Goal: Task Accomplishment & Management: Use online tool/utility

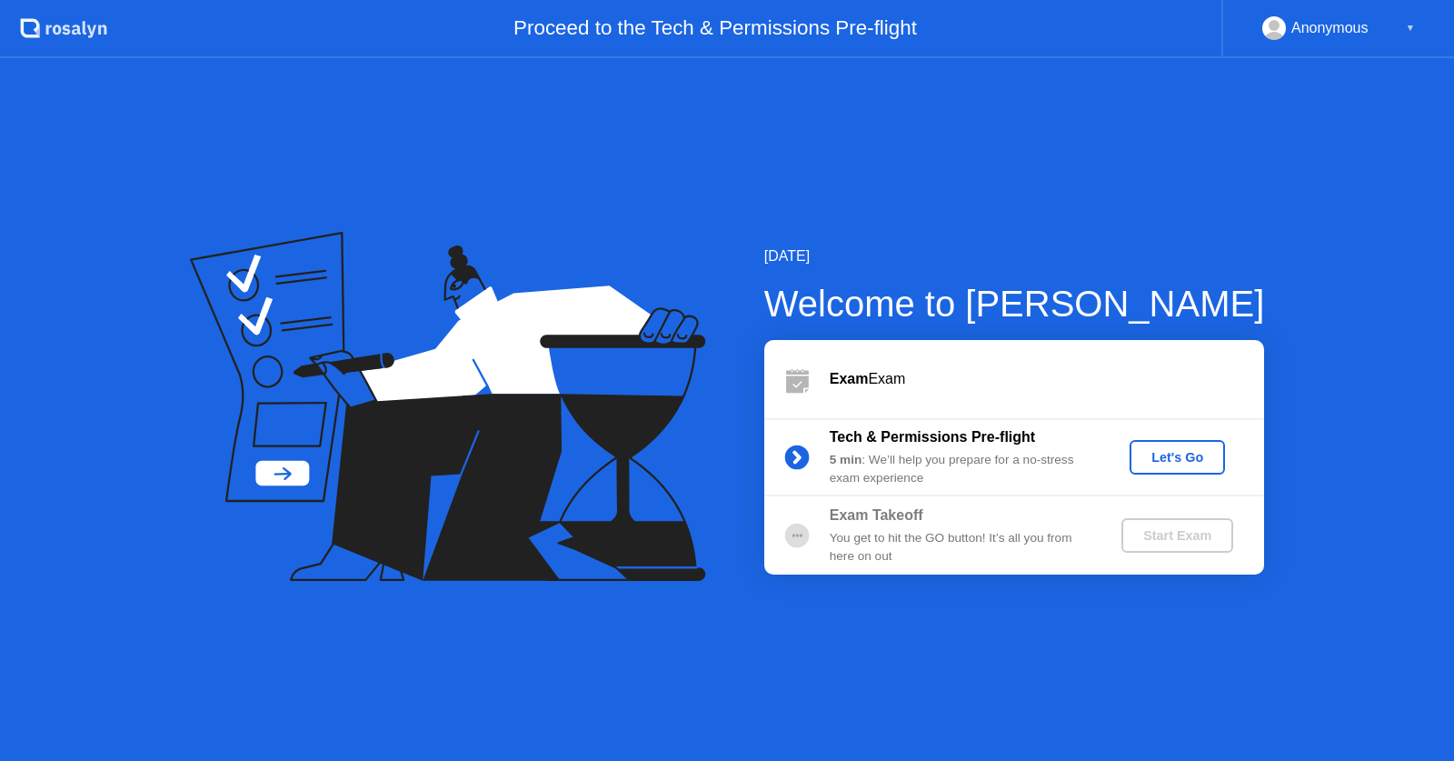
click at [1168, 458] on div "Let's Go" at bounding box center [1177, 457] width 81 height 15
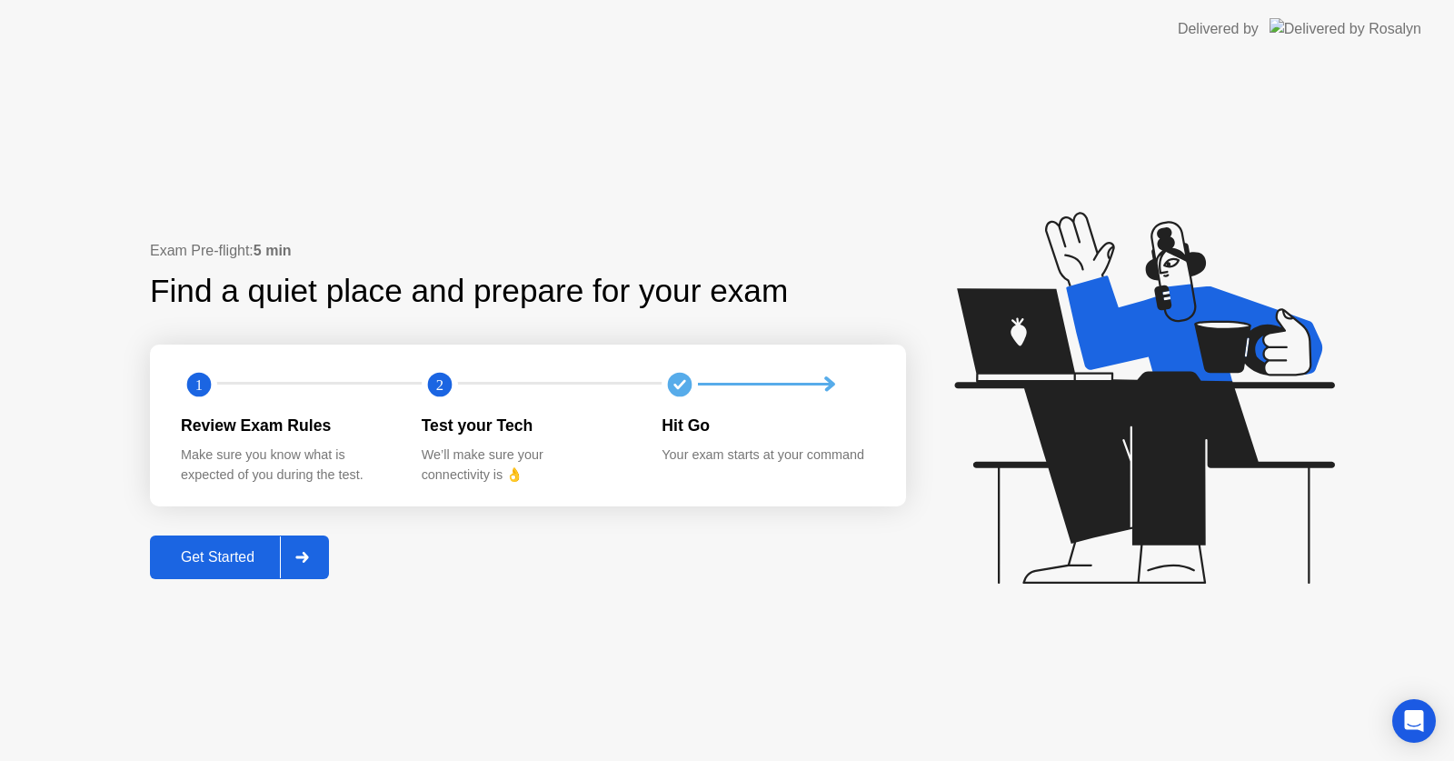
click at [216, 557] on div "Get Started" at bounding box center [217, 557] width 125 height 16
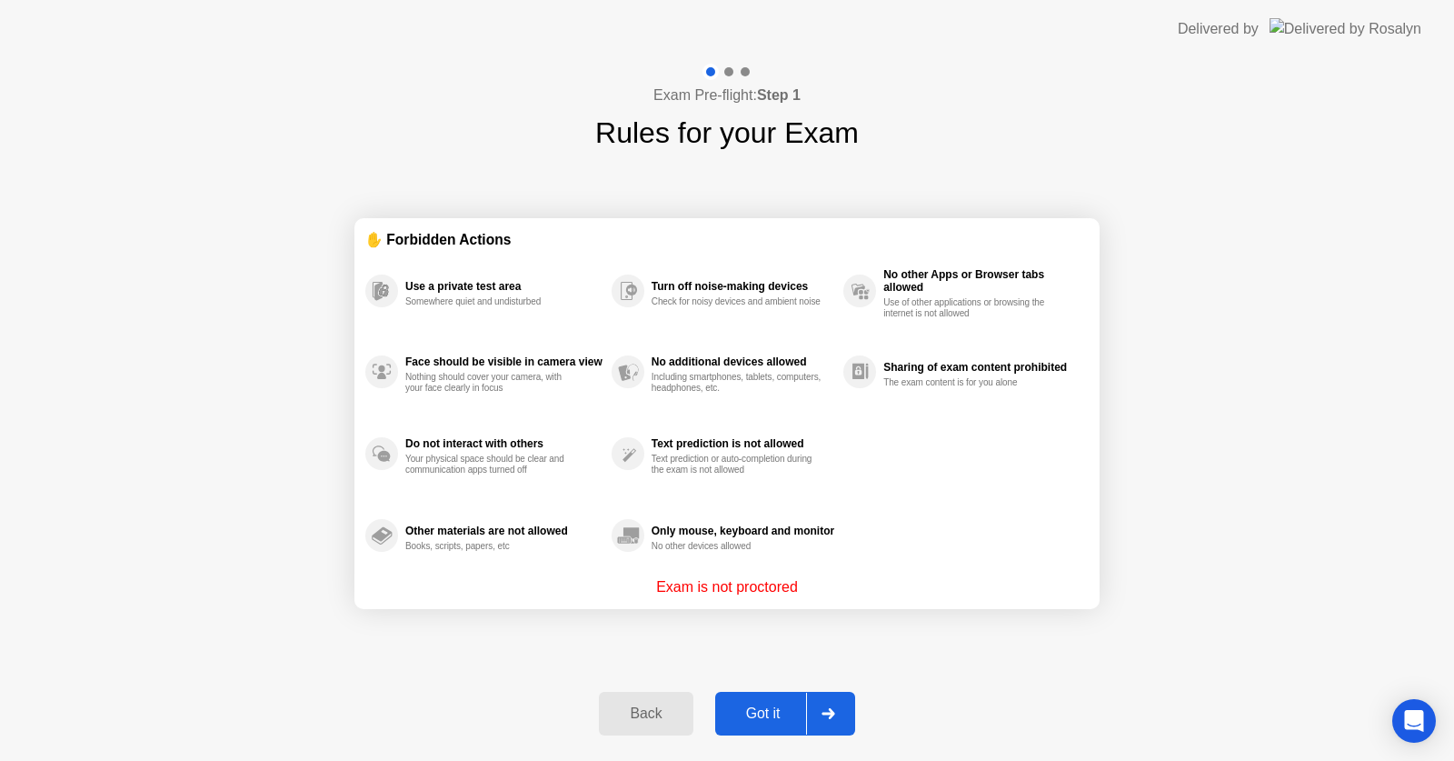
click at [755, 714] on div "Got it" at bounding box center [763, 713] width 85 height 16
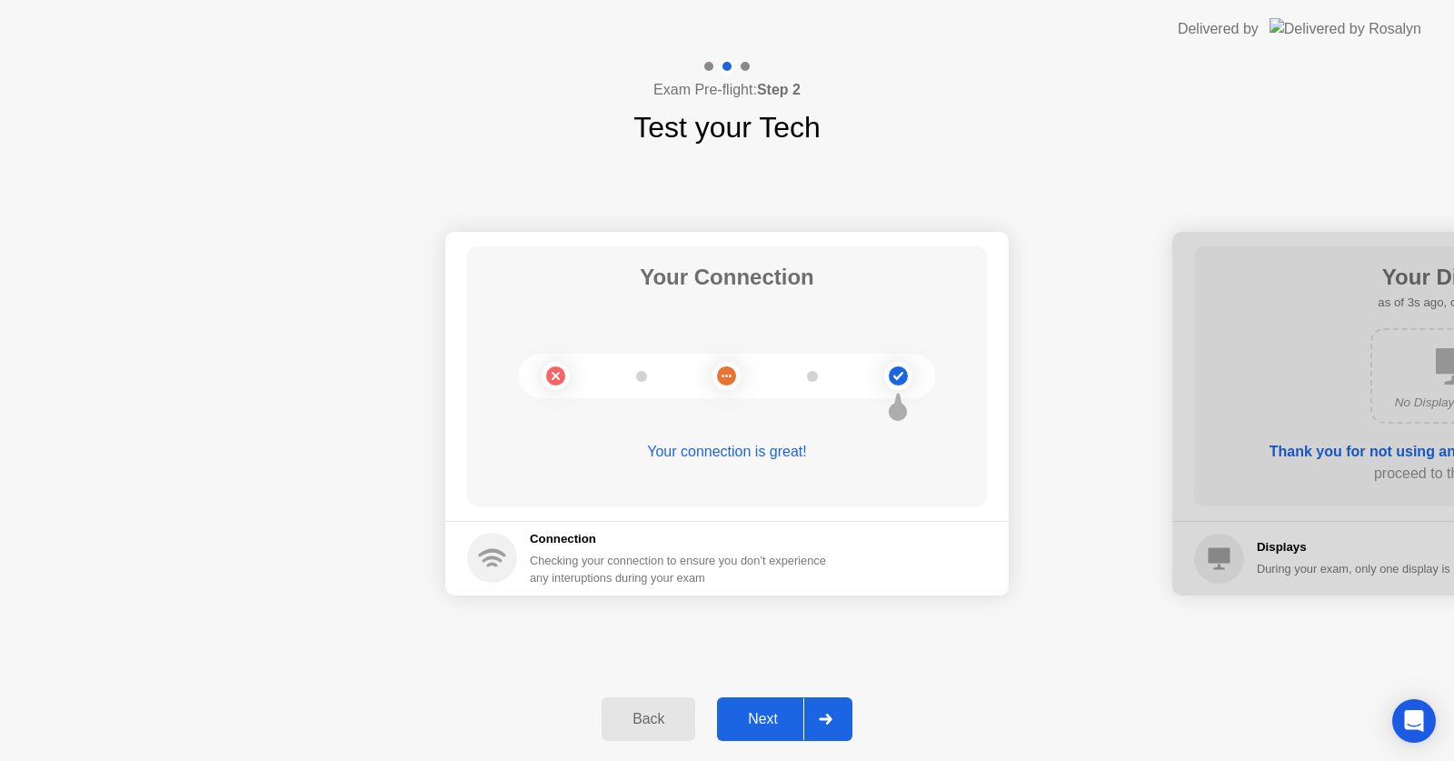
click at [764, 721] on div "Next" at bounding box center [763, 719] width 81 height 16
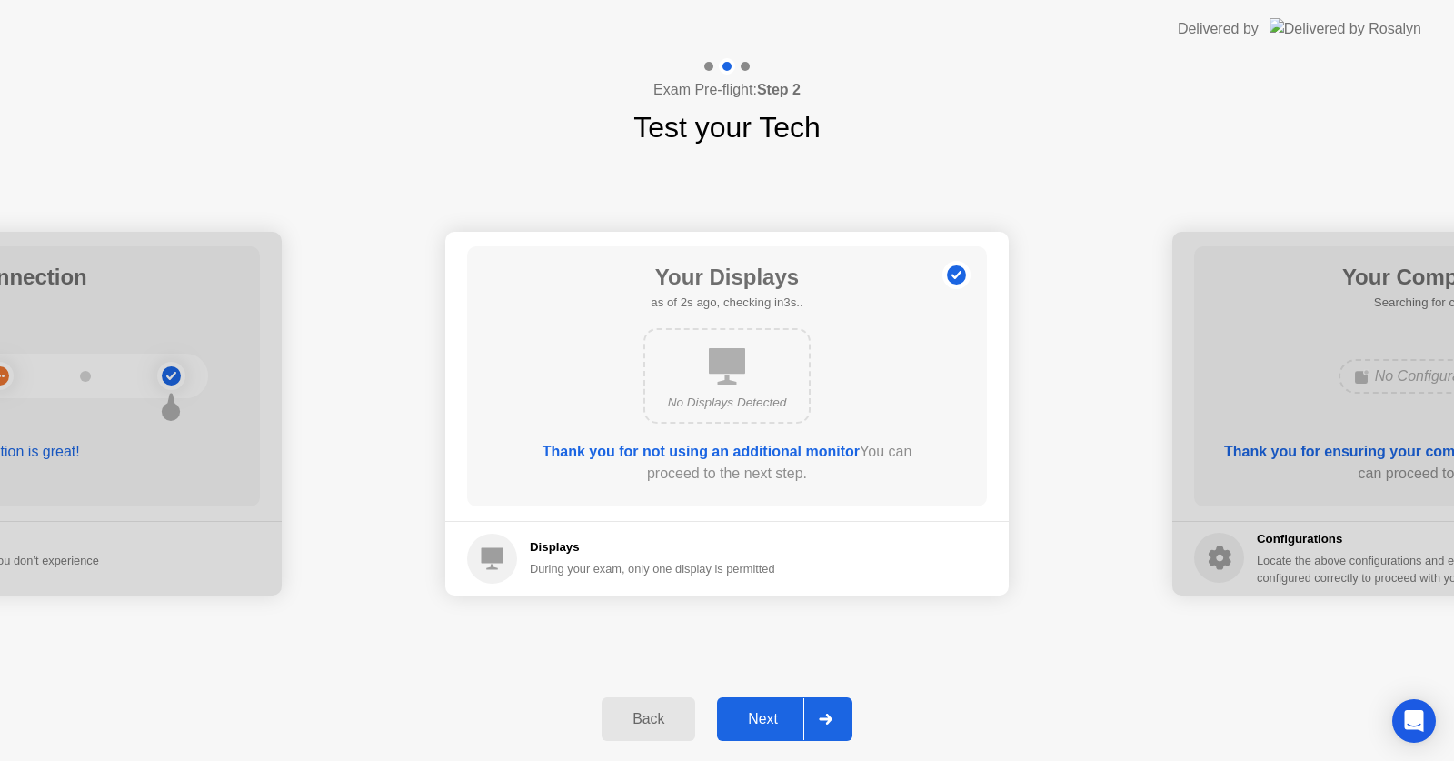
click at [764, 721] on div "Next" at bounding box center [763, 719] width 81 height 16
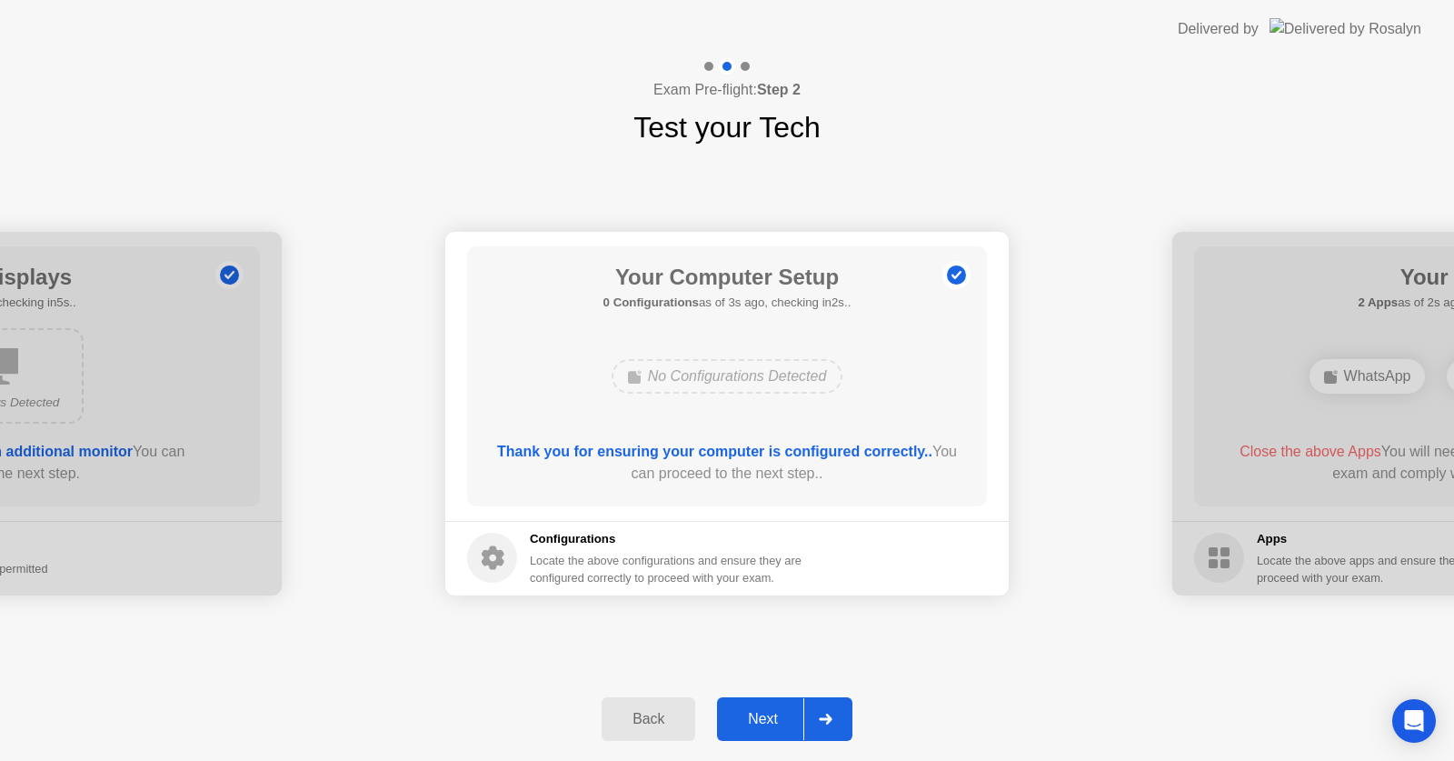
click at [764, 721] on div "Next" at bounding box center [763, 719] width 81 height 16
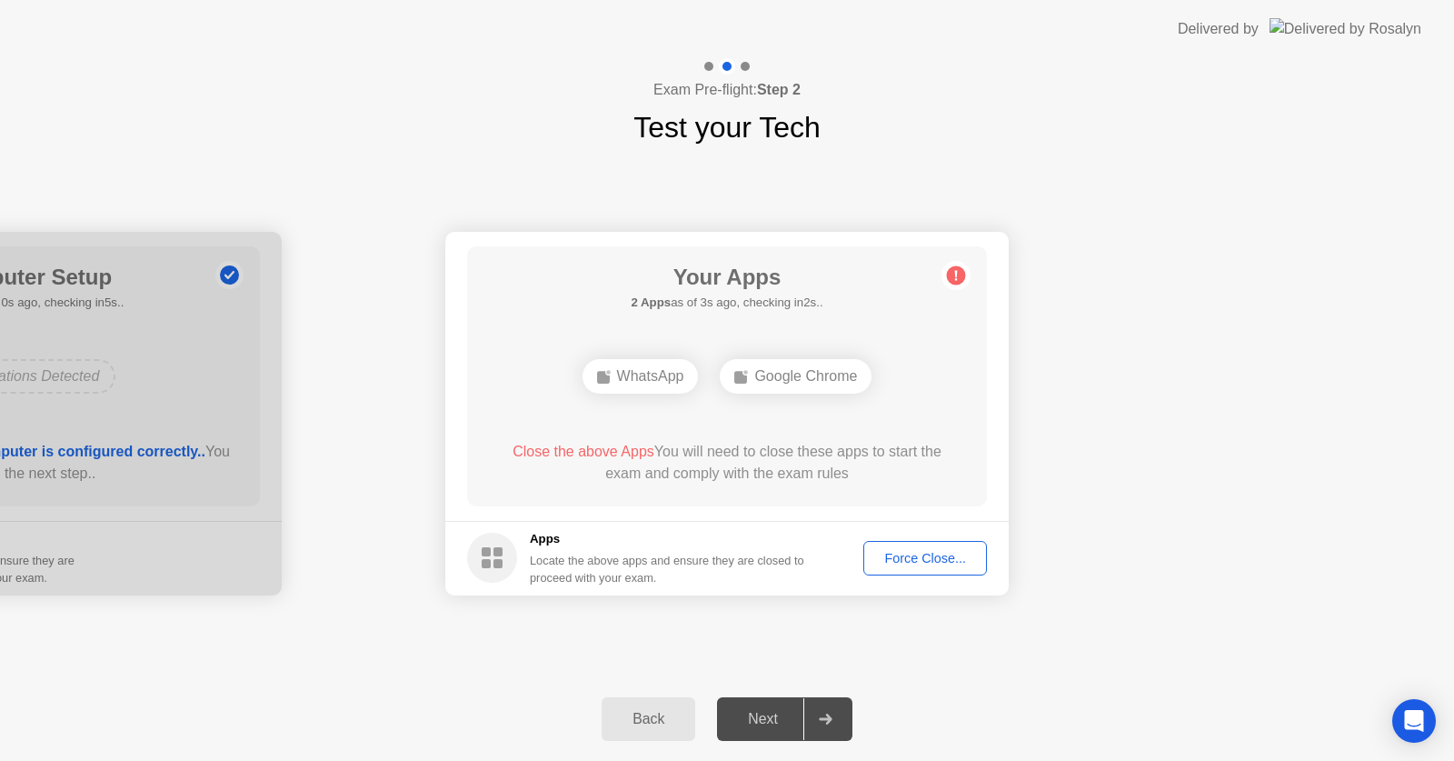
click at [917, 558] on div "Force Close..." at bounding box center [925, 558] width 111 height 15
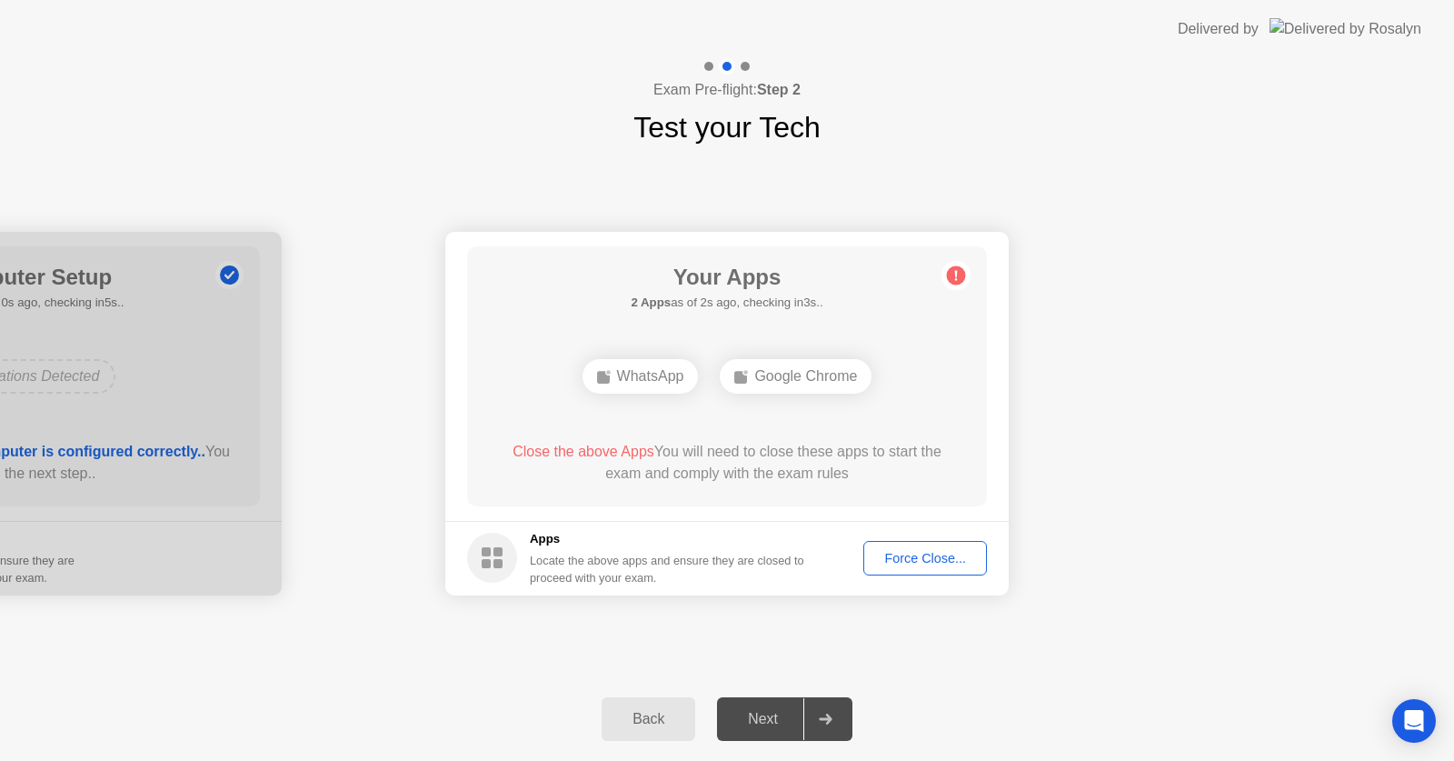
click at [918, 562] on div "Force Close..." at bounding box center [925, 558] width 111 height 15
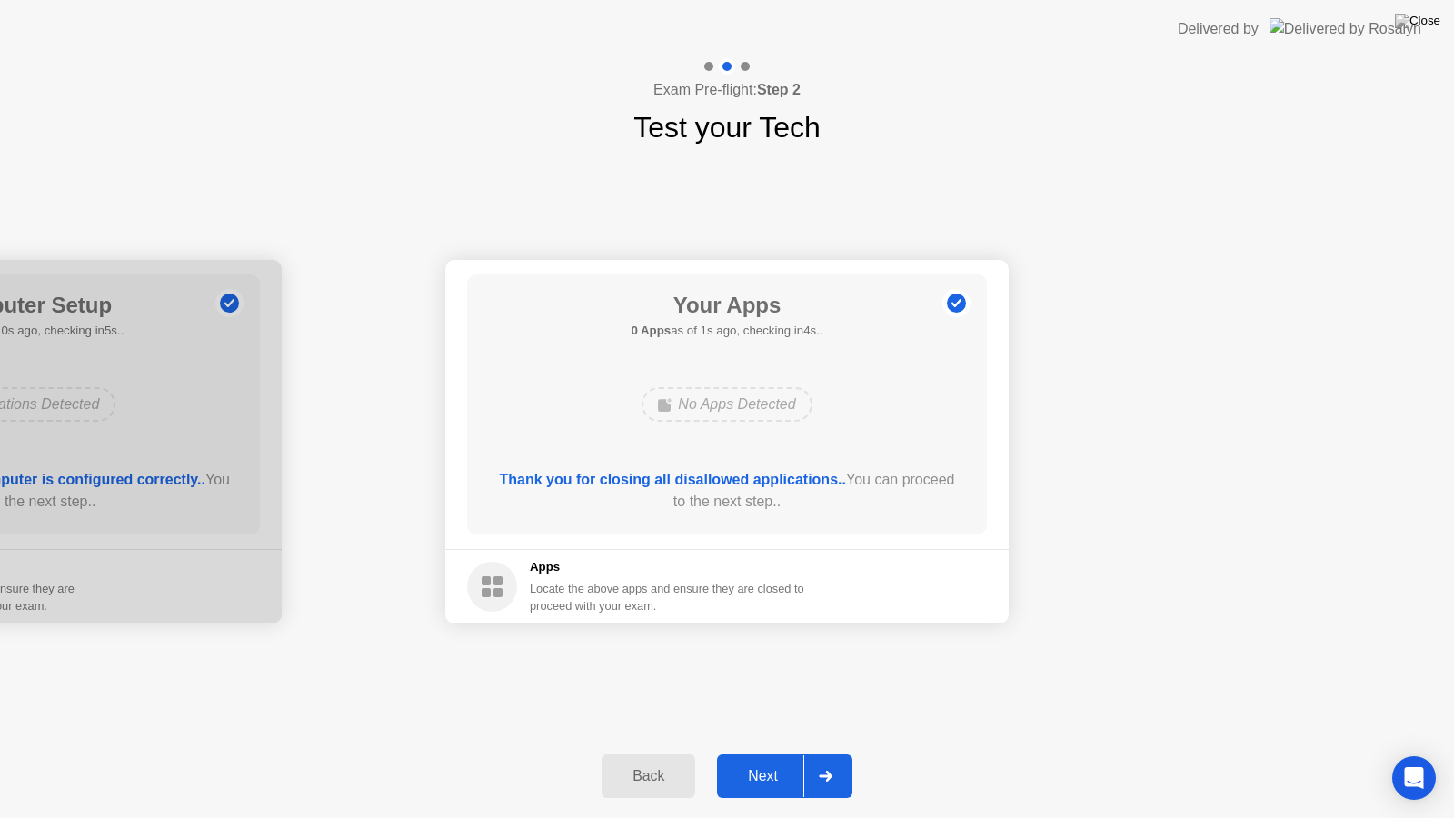
click at [760, 760] on div "Next" at bounding box center [763, 776] width 81 height 16
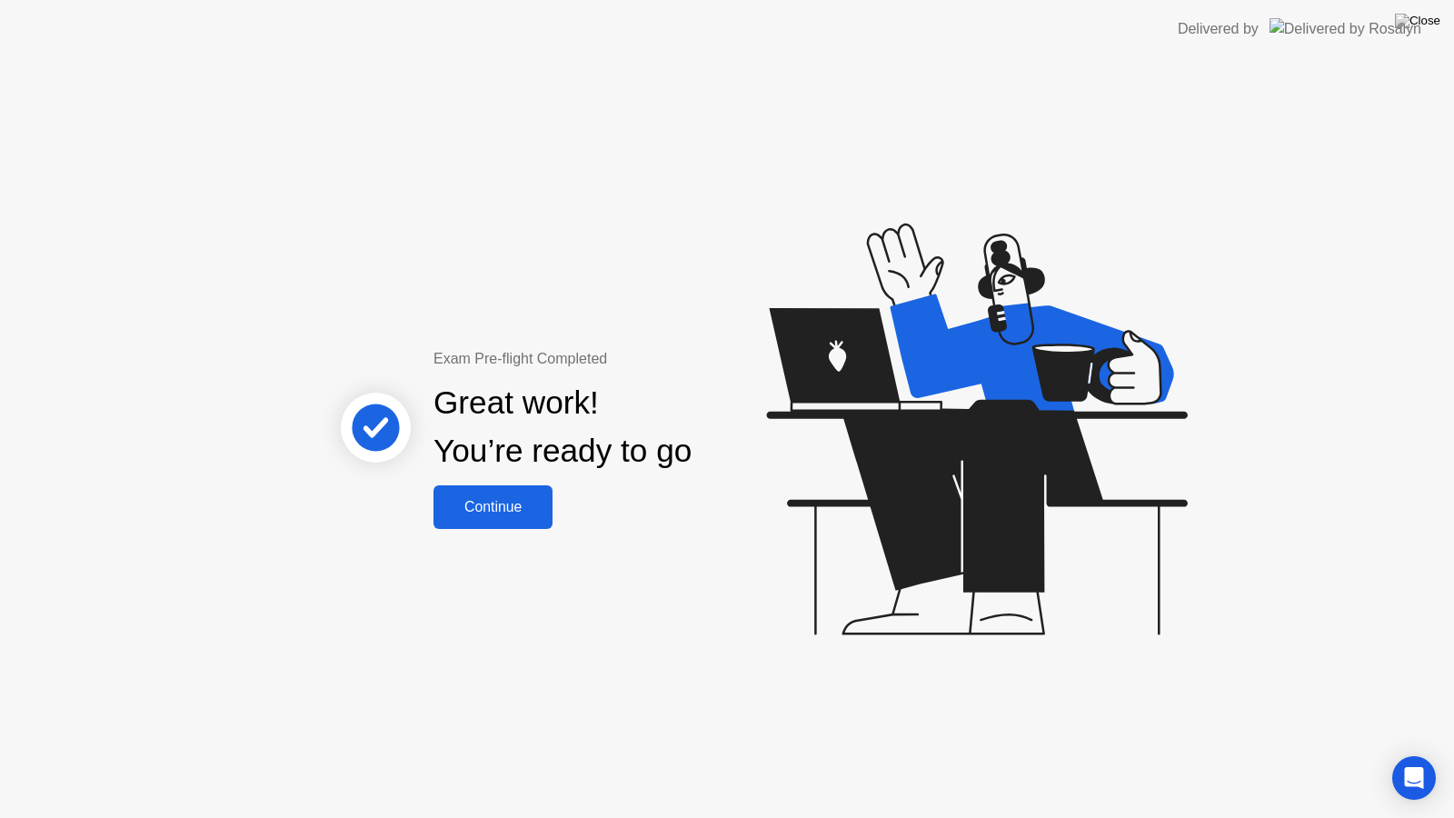
click at [501, 506] on div "Continue" at bounding box center [493, 507] width 108 height 16
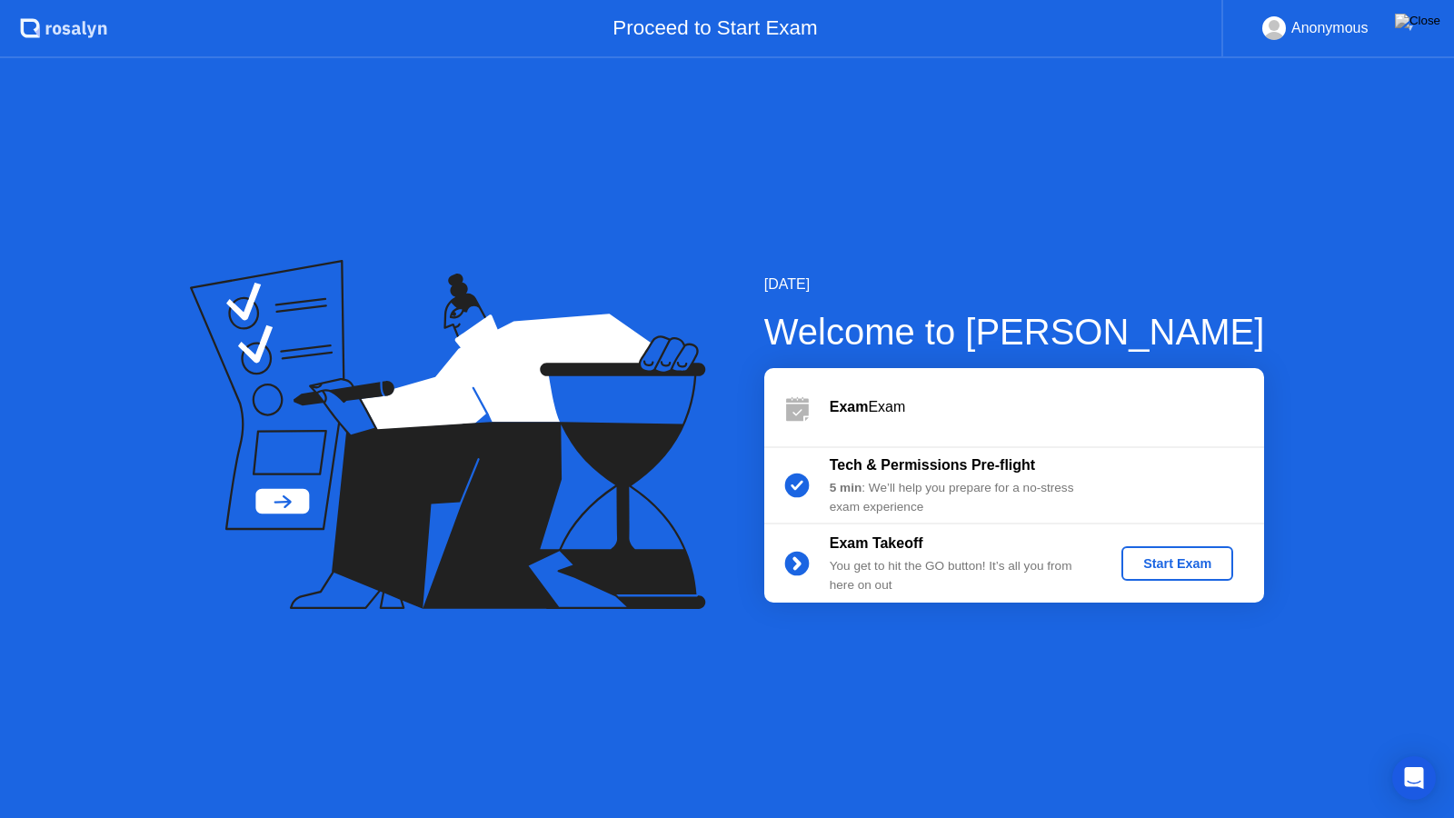
click at [1174, 558] on div "Start Exam" at bounding box center [1177, 563] width 97 height 15
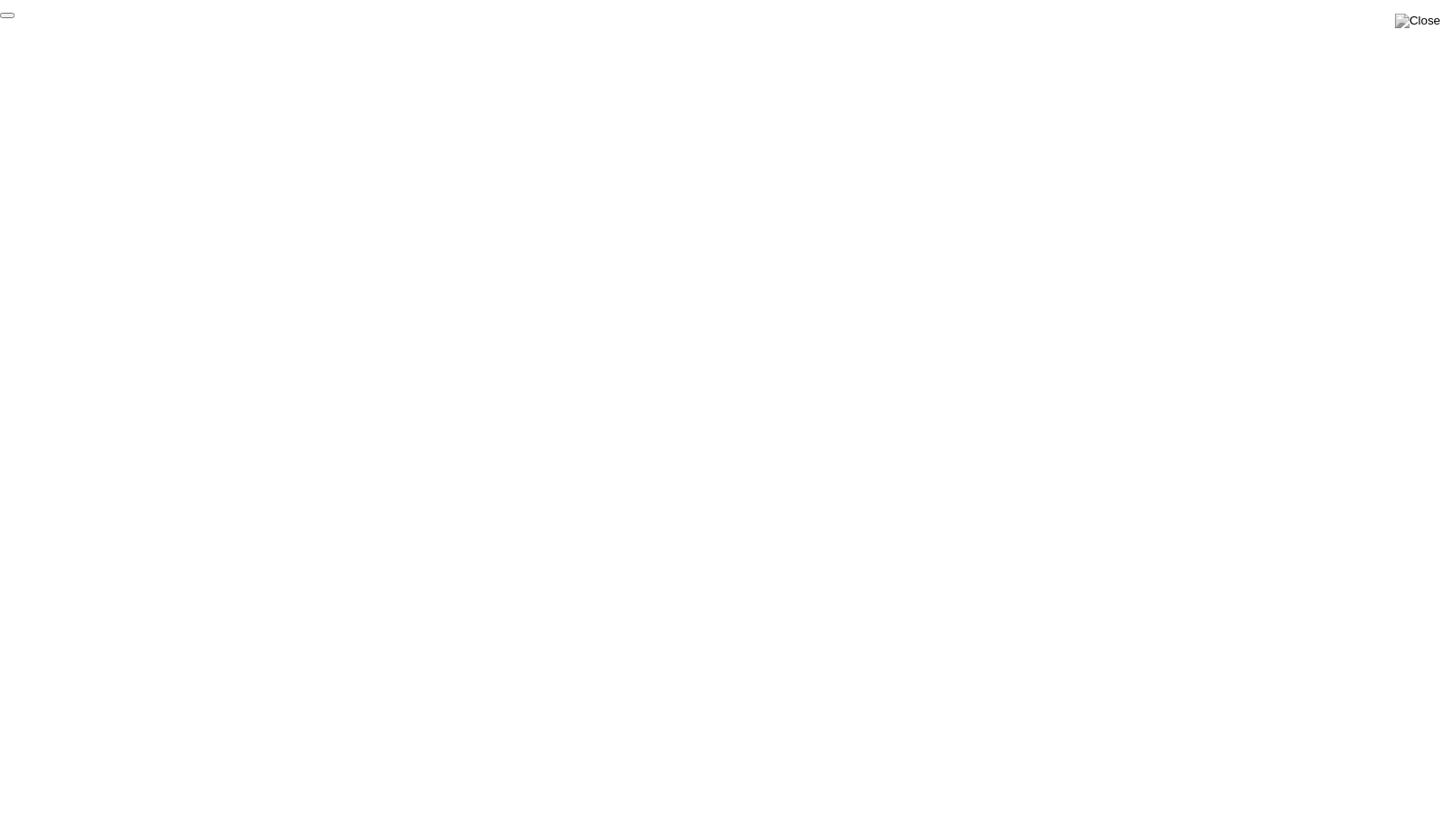
click div "End Proctoring Session"
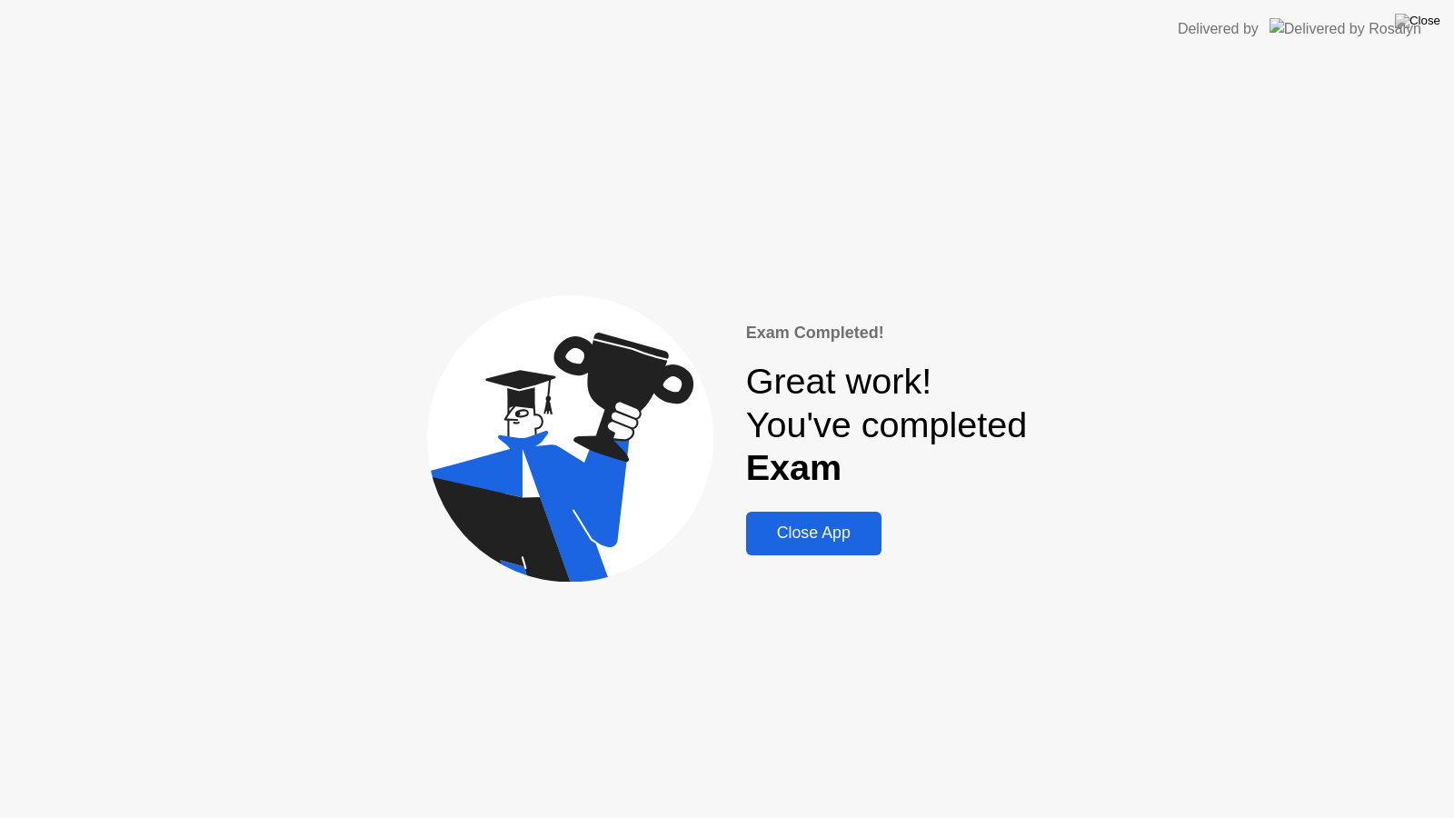
click at [797, 533] on div "Close App" at bounding box center [814, 533] width 125 height 19
